Goal: Check status: Check status

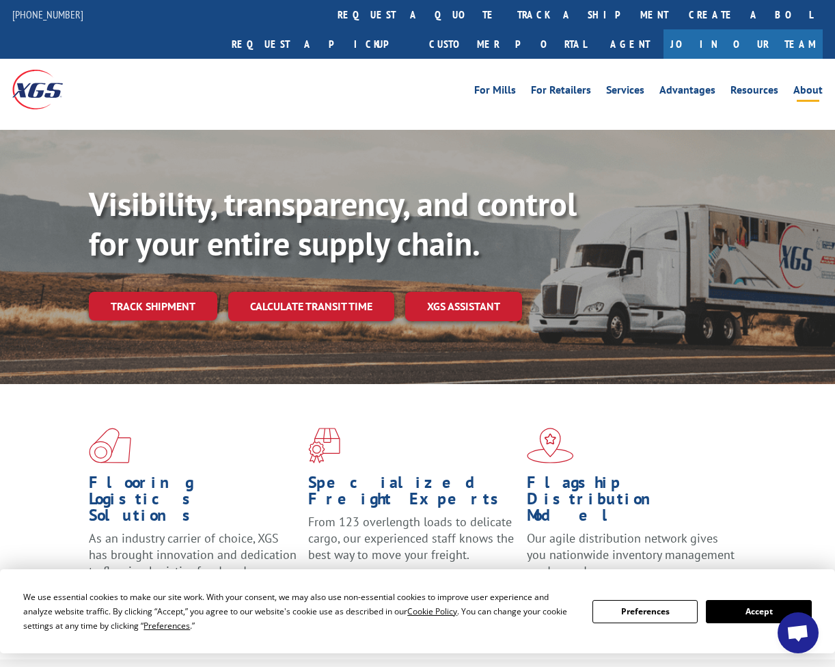
click at [810, 85] on link "About" at bounding box center [808, 92] width 29 height 15
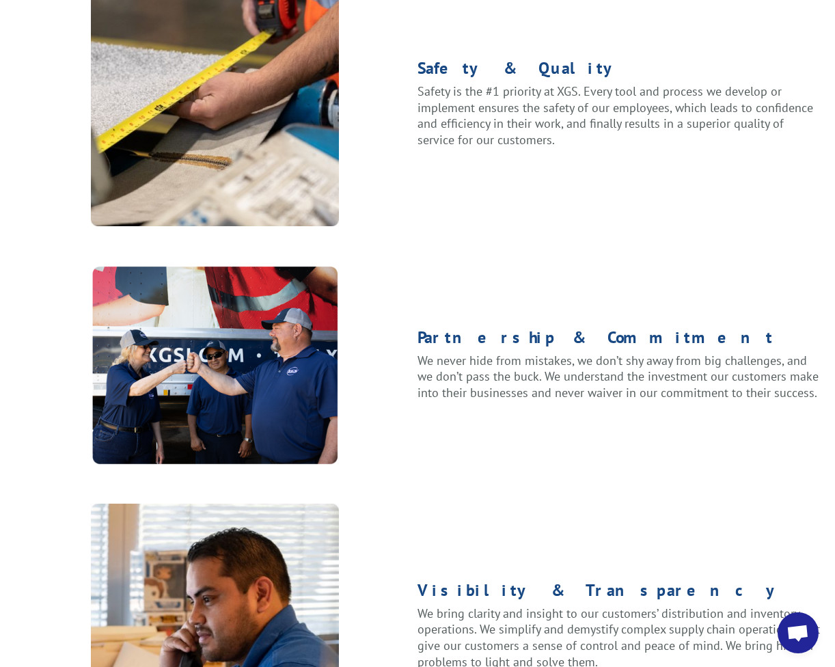
scroll to position [1715, 0]
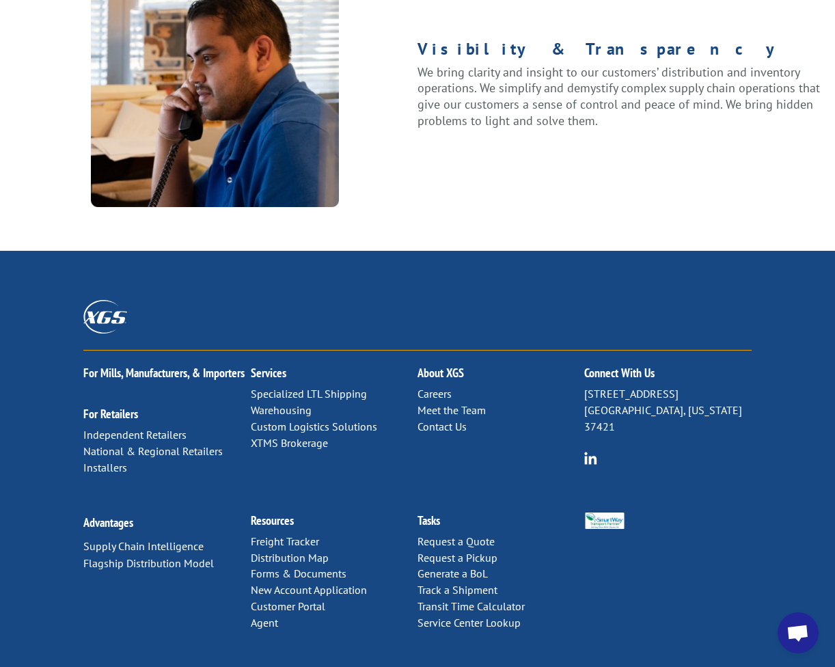
click at [438, 420] on link "Contact Us" at bounding box center [442, 427] width 49 height 14
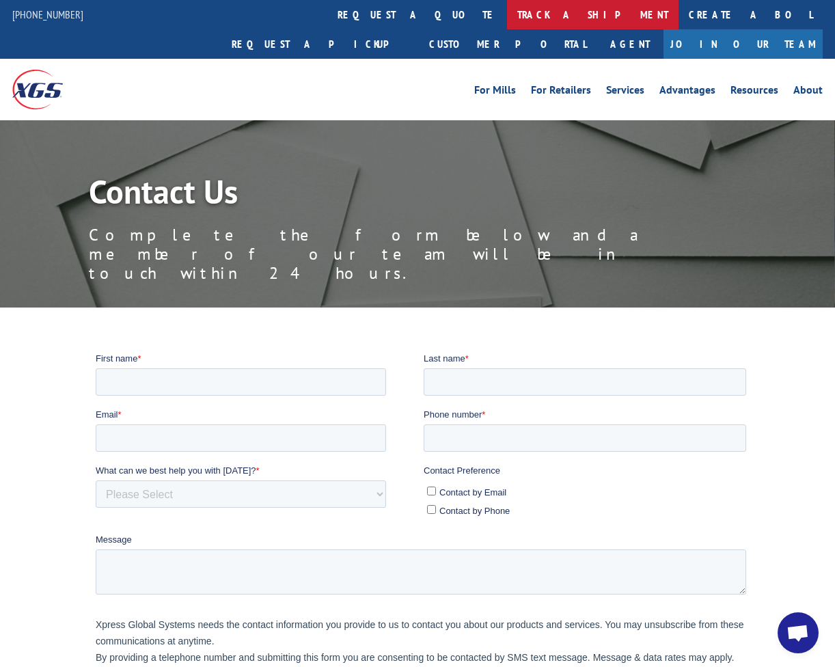
click at [507, 16] on link "track a shipment" at bounding box center [593, 14] width 172 height 29
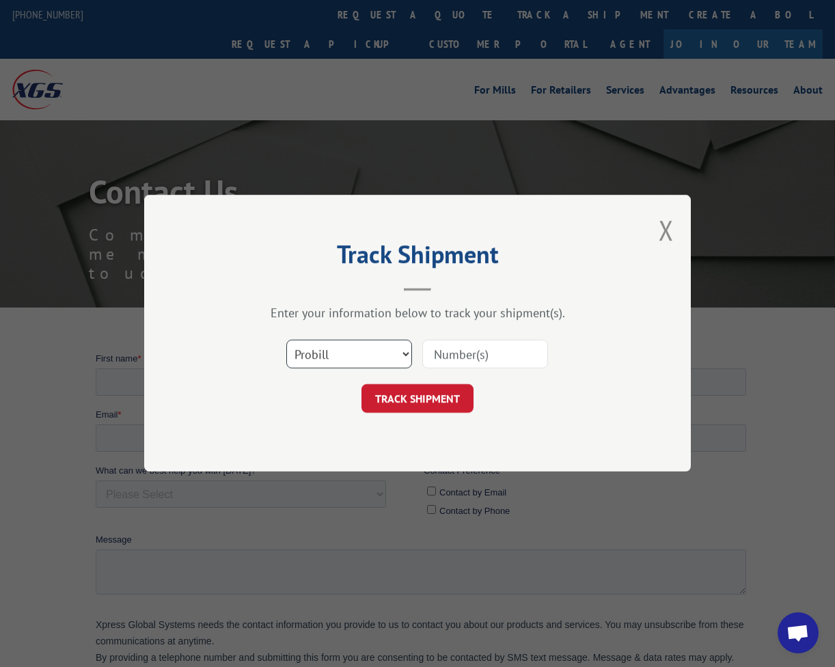
click at [359, 349] on select "Select category... Probill BOL PO" at bounding box center [349, 354] width 126 height 29
select select "bol"
click at [286, 340] on select "Select category... Probill BOL PO" at bounding box center [349, 354] width 126 height 29
click at [457, 349] on input at bounding box center [485, 354] width 126 height 29
type input "528548455"
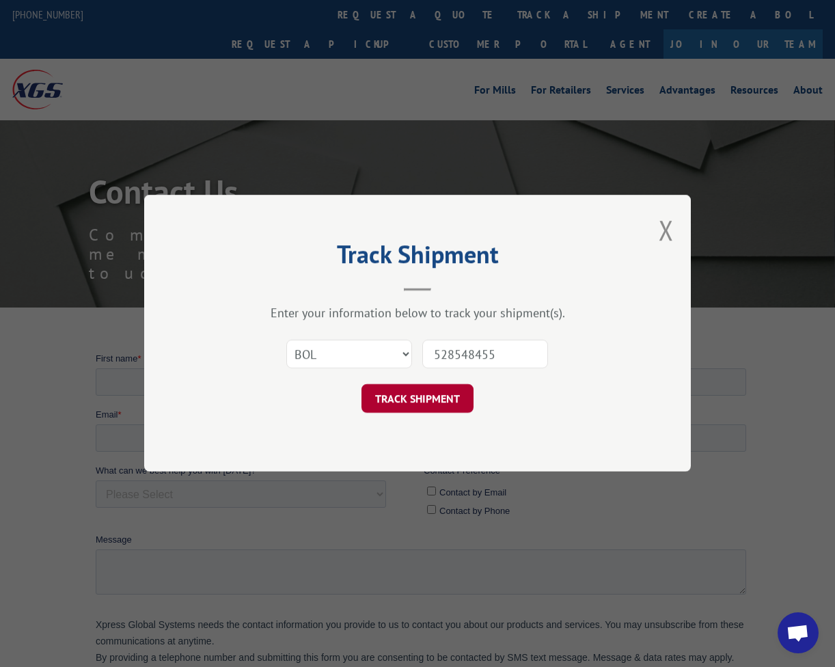
click at [442, 398] on button "TRACK SHIPMENT" at bounding box center [418, 399] width 112 height 29
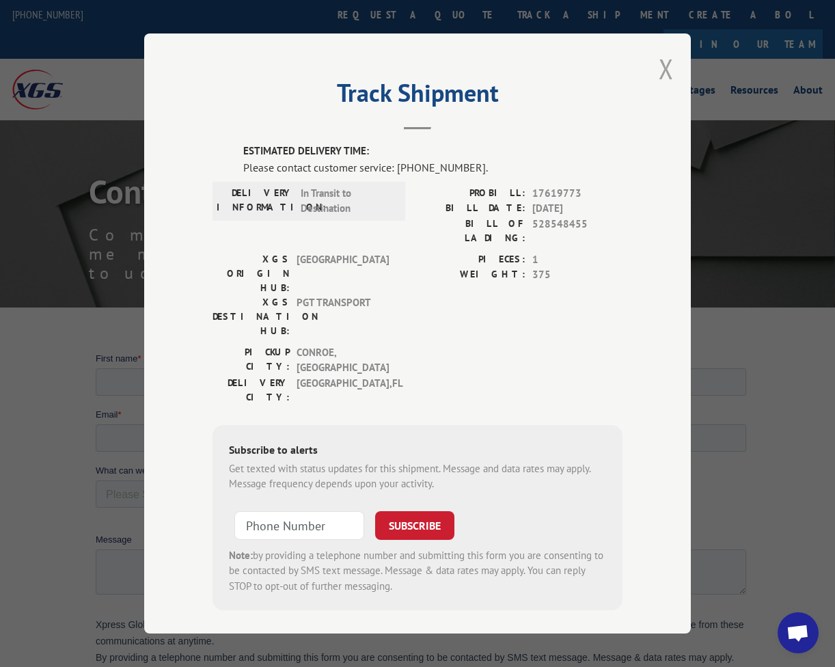
click at [666, 78] on button "Close modal" at bounding box center [666, 69] width 15 height 36
